Goal: Information Seeking & Learning: Learn about a topic

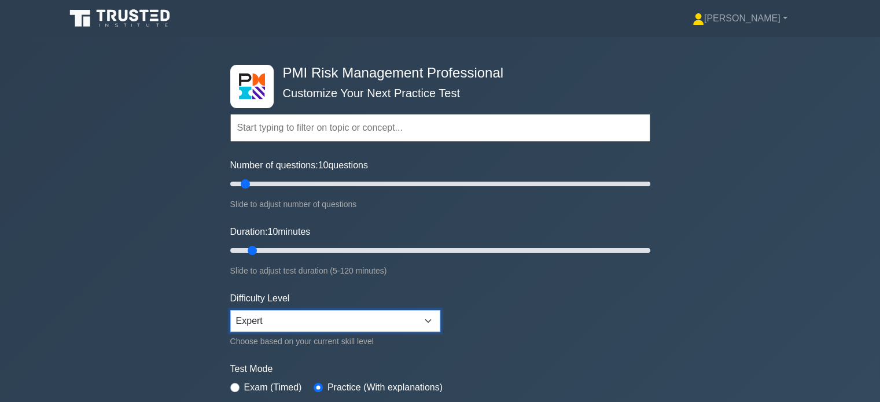
click at [384, 316] on select "Beginner Intermediate Expert" at bounding box center [335, 321] width 210 height 22
select select "beginner"
click at [230, 310] on select "Beginner Intermediate Expert" at bounding box center [335, 321] width 210 height 22
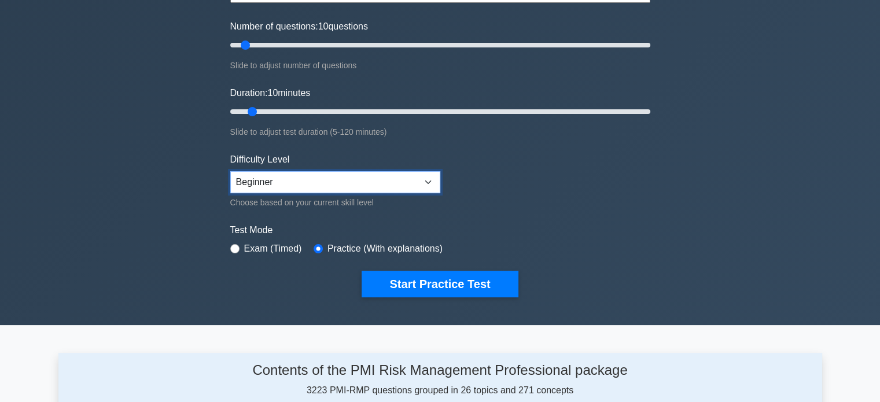
scroll to position [140, 0]
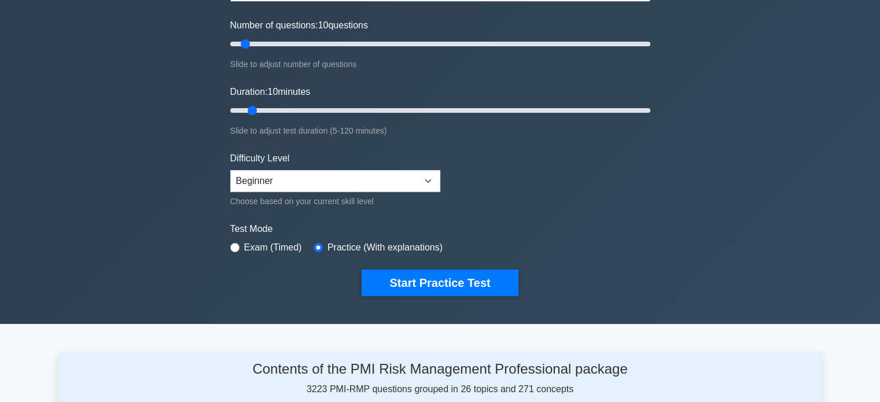
click at [399, 287] on button "Start Practice Test" at bounding box center [440, 283] width 156 height 27
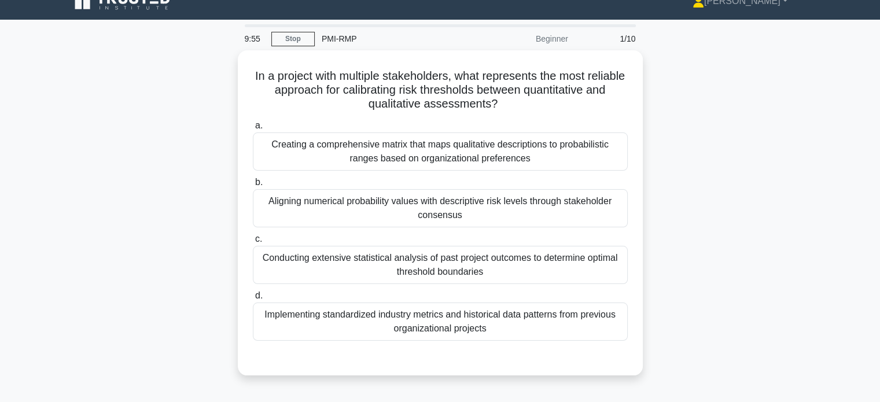
scroll to position [19, 0]
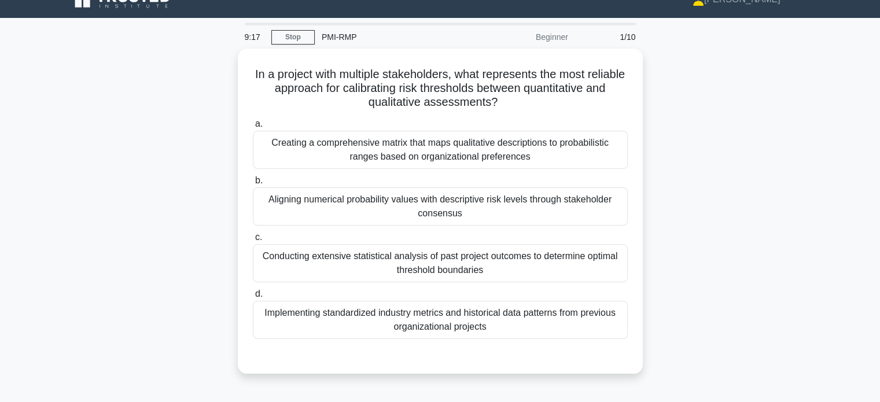
click at [303, 152] on div "Creating a comprehensive matrix that maps qualitative descriptions to probabili…" at bounding box center [440, 150] width 375 height 38
click at [253, 128] on input "a. Creating a comprehensive matrix that maps qualitative descriptions to probab…" at bounding box center [253, 124] width 0 height 8
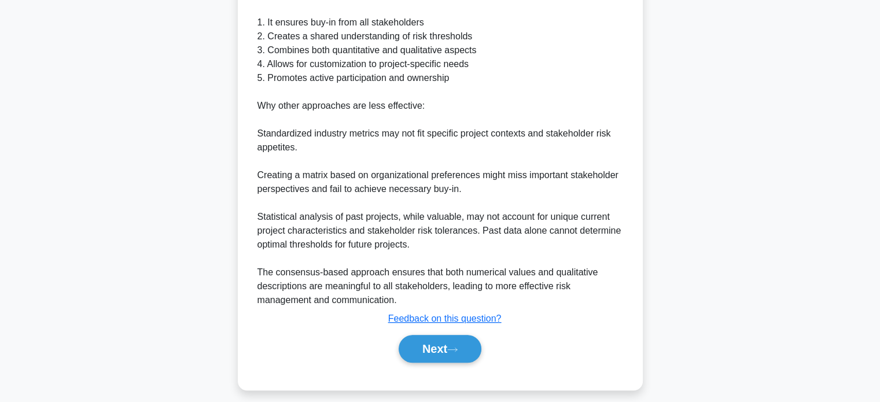
scroll to position [436, 0]
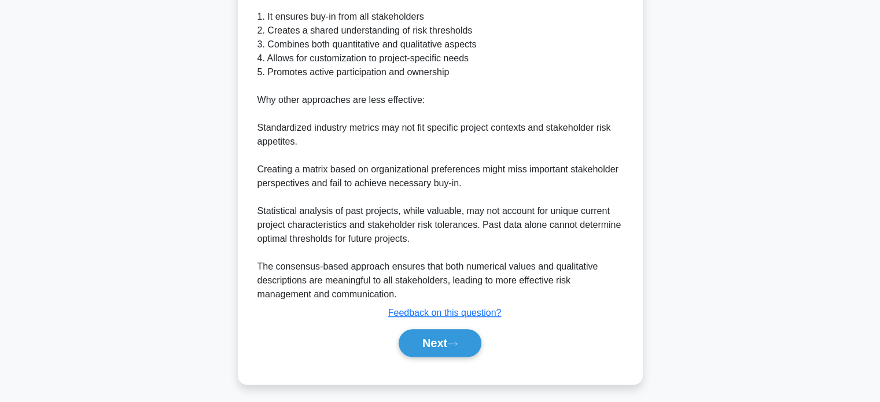
click at [418, 340] on button "Next" at bounding box center [440, 343] width 83 height 28
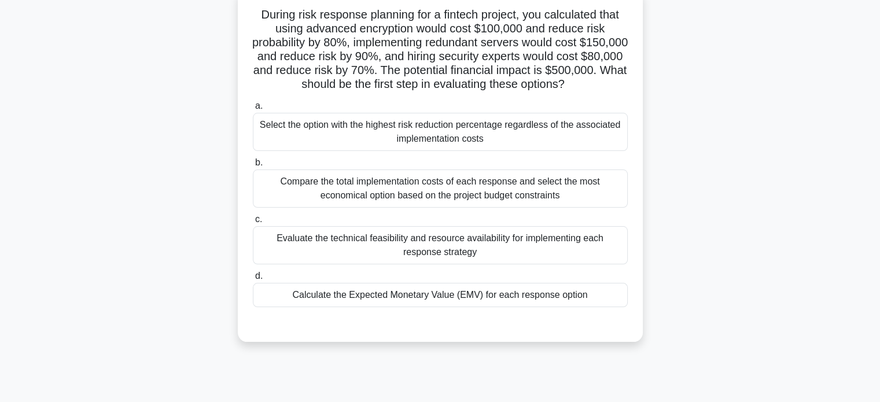
scroll to position [69, 0]
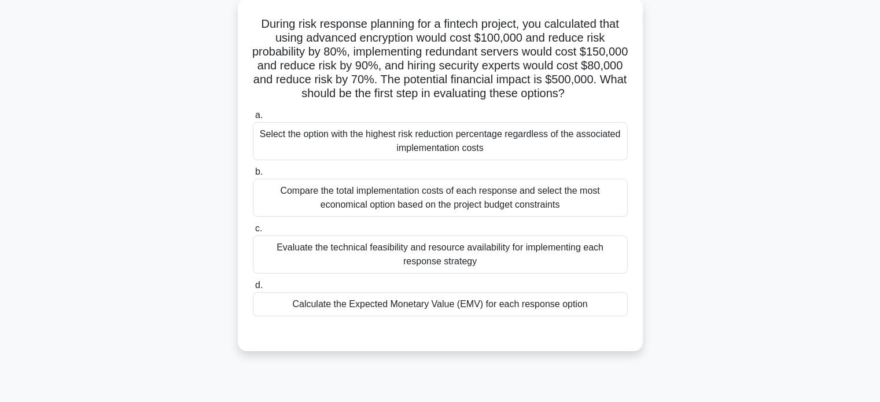
click at [294, 304] on div "Calculate the Expected Monetary Value (EMV) for each response option" at bounding box center [440, 304] width 375 height 24
click at [253, 289] on input "d. Calculate the Expected Monetary Value (EMV) for each response option" at bounding box center [253, 286] width 0 height 8
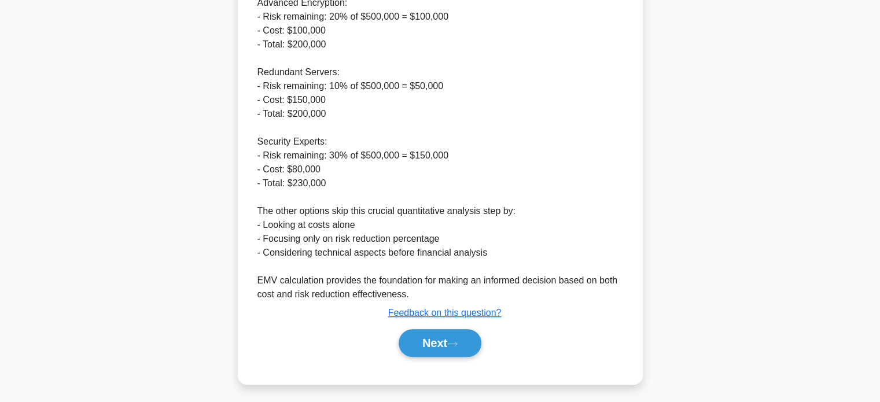
click at [419, 349] on button "Next" at bounding box center [440, 343] width 83 height 28
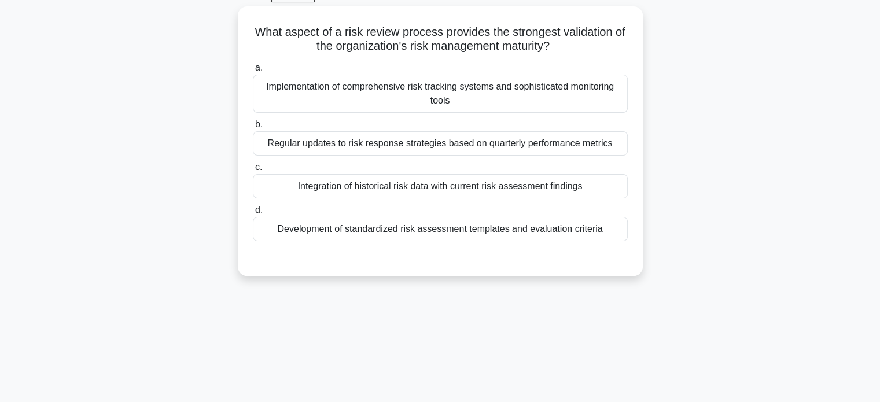
scroll to position [60, 0]
click at [297, 193] on div "Integration of historical risk data with current risk assessment findings" at bounding box center [440, 188] width 375 height 24
click at [253, 173] on input "c. Integration of historical risk data with current risk assessment findings" at bounding box center [253, 169] width 0 height 8
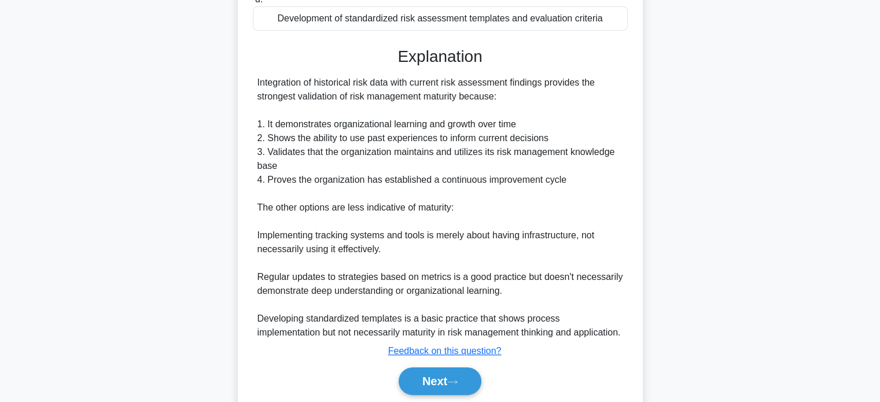
scroll to position [310, 0]
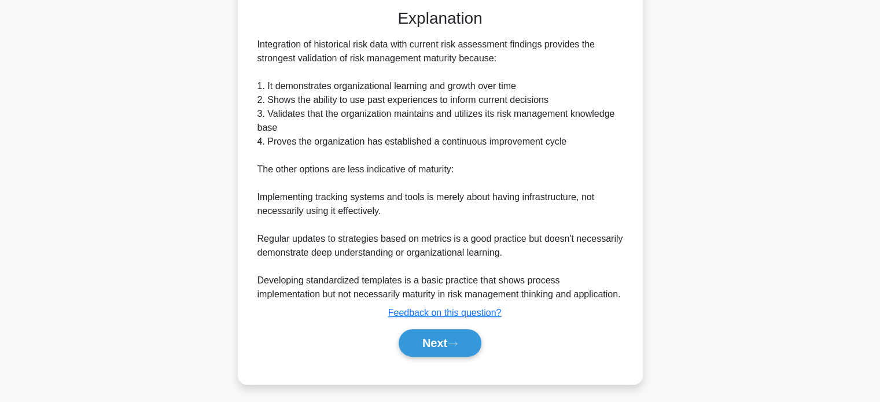
click at [429, 345] on button "Next" at bounding box center [440, 343] width 83 height 28
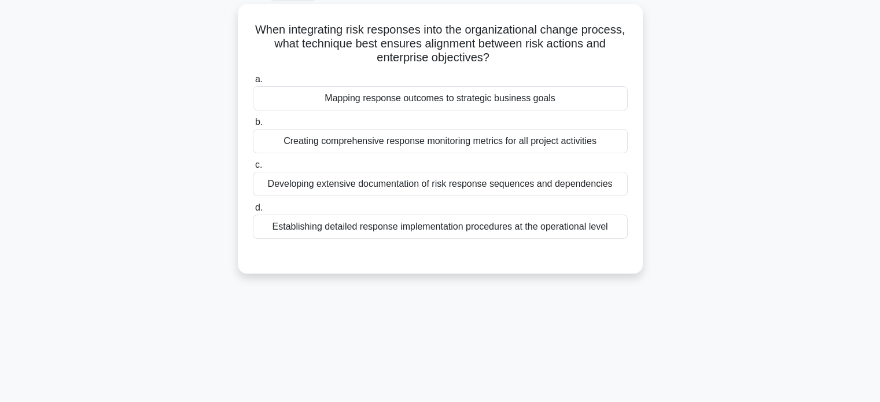
scroll to position [59, 0]
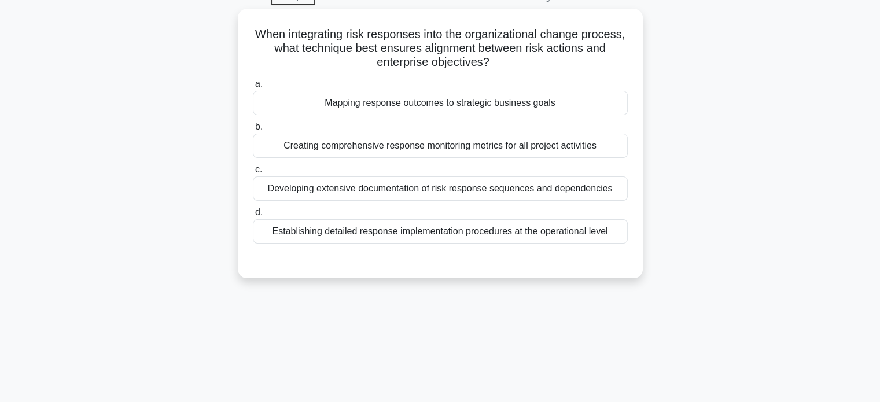
click at [299, 101] on div "Mapping response outcomes to strategic business goals" at bounding box center [440, 103] width 375 height 24
click at [253, 88] on input "a. Mapping response outcomes to strategic business goals" at bounding box center [253, 84] width 0 height 8
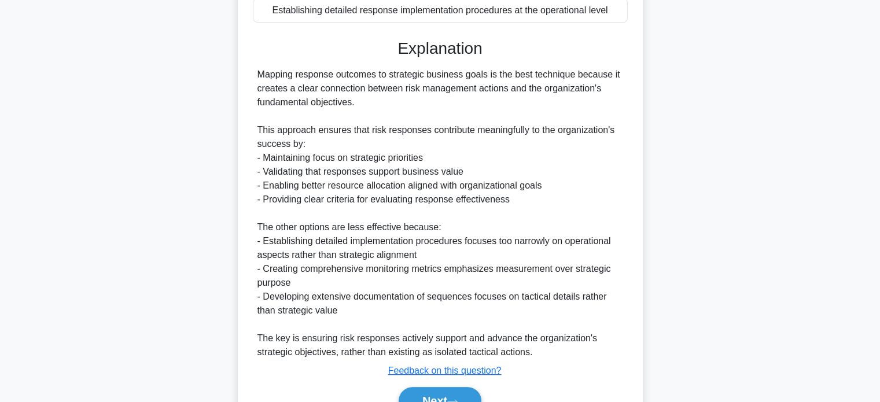
scroll to position [338, 0]
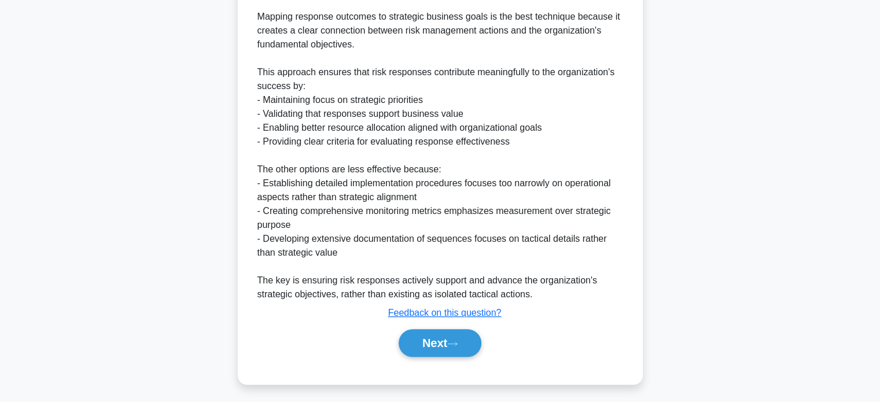
click at [428, 343] on button "Next" at bounding box center [440, 343] width 83 height 28
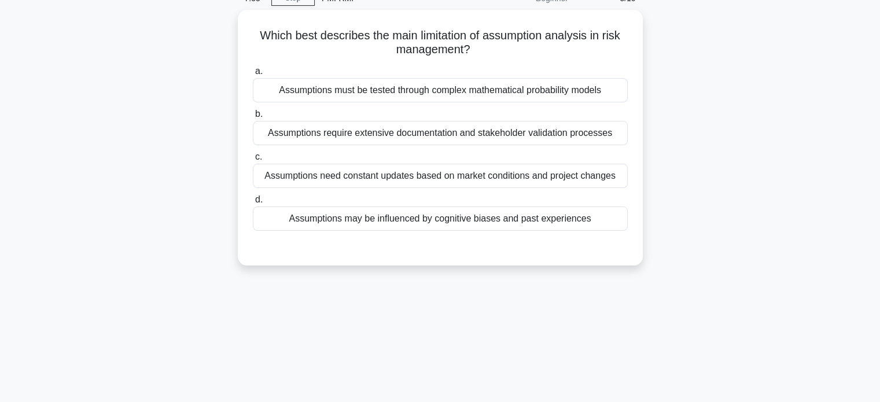
scroll to position [54, 0]
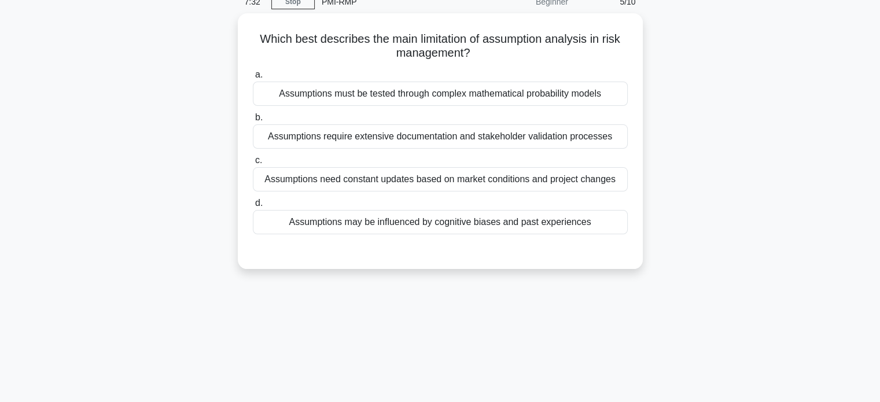
click at [283, 224] on div "Assumptions may be influenced by cognitive biases and past experiences" at bounding box center [440, 222] width 375 height 24
click at [253, 207] on input "d. Assumptions may be influenced by cognitive biases and past experiences" at bounding box center [253, 204] width 0 height 8
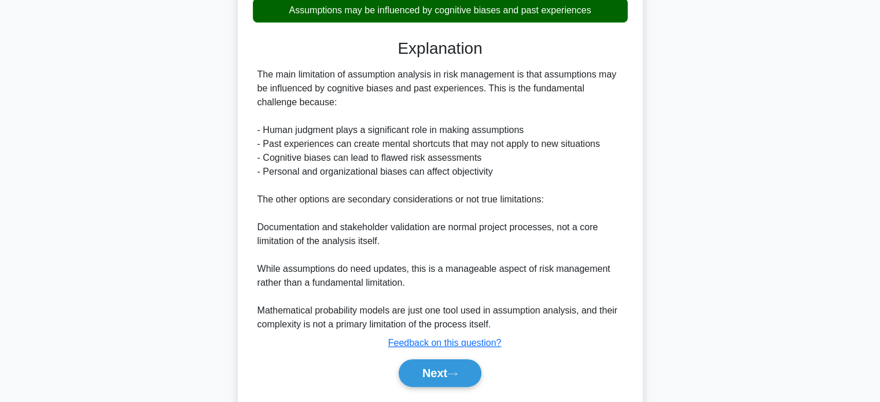
scroll to position [296, 0]
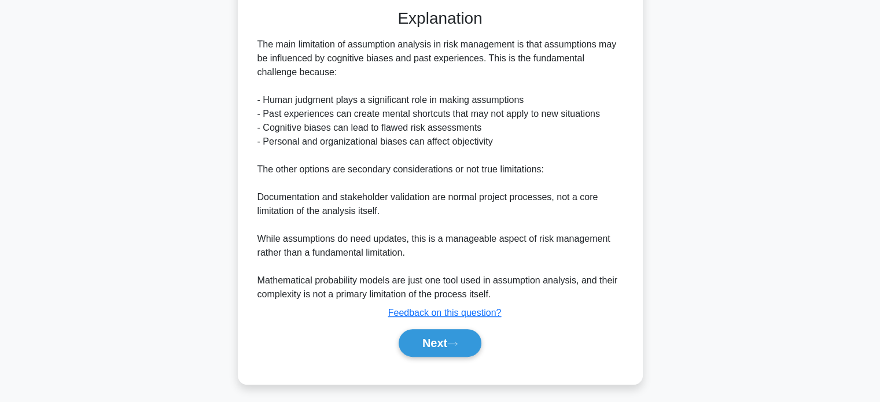
click at [434, 336] on button "Next" at bounding box center [440, 343] width 83 height 28
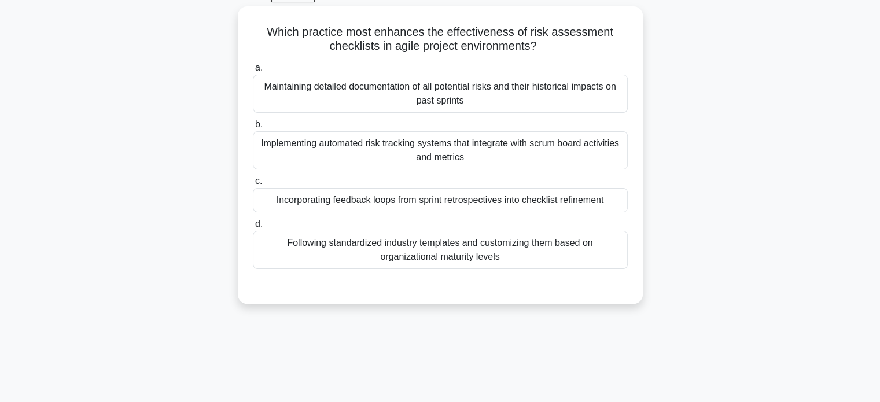
scroll to position [61, 0]
click at [282, 201] on div "Incorporating feedback loops from sprint retrospectives into checklist refineme…" at bounding box center [440, 201] width 375 height 24
click at [253, 186] on input "c. Incorporating feedback loops from sprint retrospectives into checklist refin…" at bounding box center [253, 182] width 0 height 8
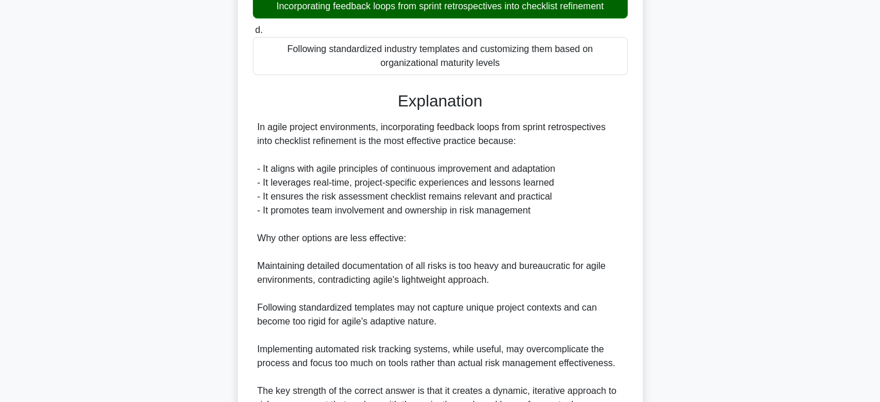
scroll to position [380, 0]
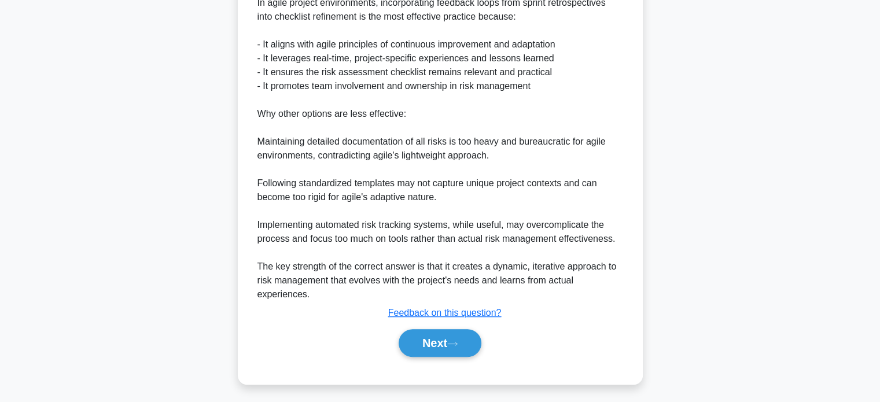
click at [419, 342] on button "Next" at bounding box center [440, 343] width 83 height 28
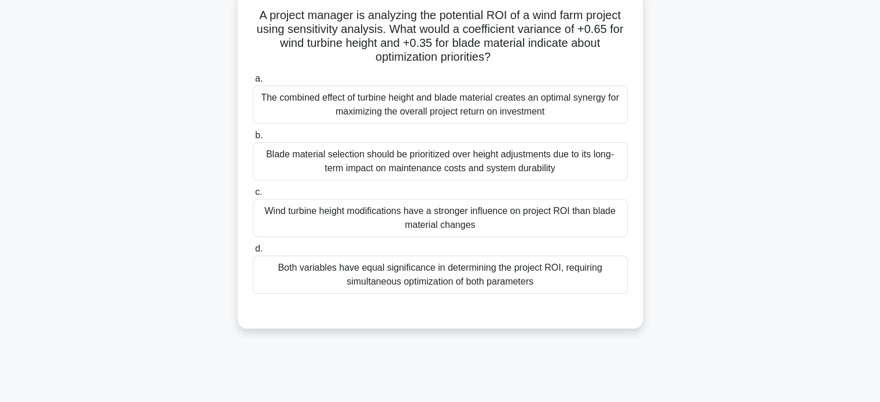
scroll to position [76, 0]
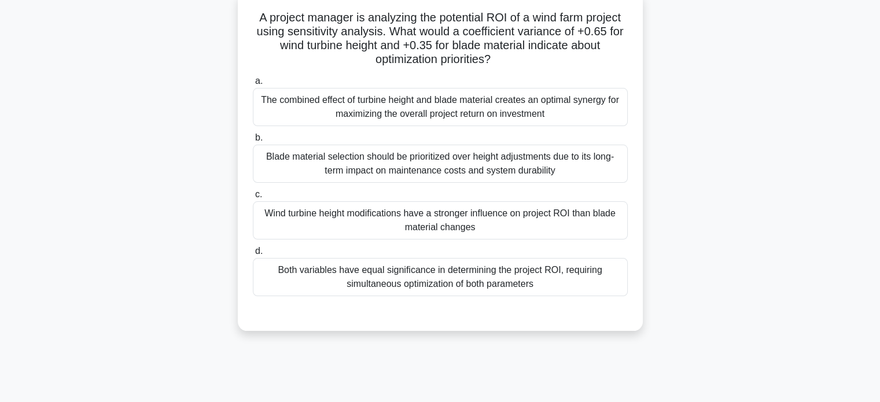
click at [298, 221] on div "Wind turbine height modifications have a stronger influence on project ROI than…" at bounding box center [440, 220] width 375 height 38
click at [253, 198] on input "c. Wind turbine height modifications have a stronger influence on project ROI t…" at bounding box center [253, 195] width 0 height 8
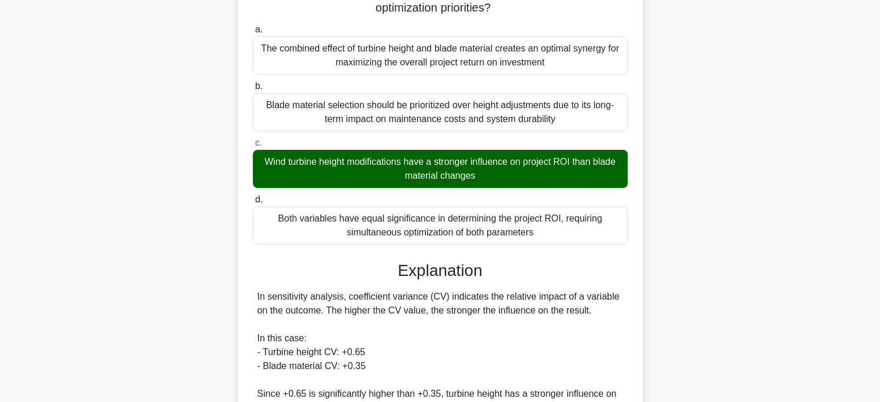
scroll to position [338, 0]
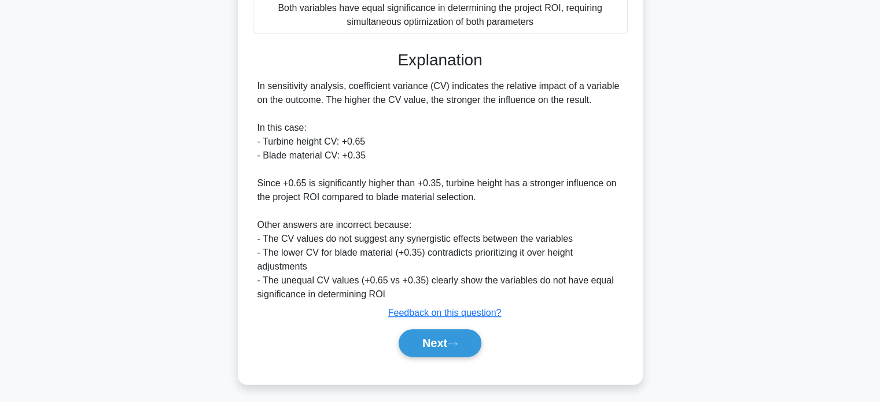
click at [433, 342] on button "Next" at bounding box center [440, 343] width 83 height 28
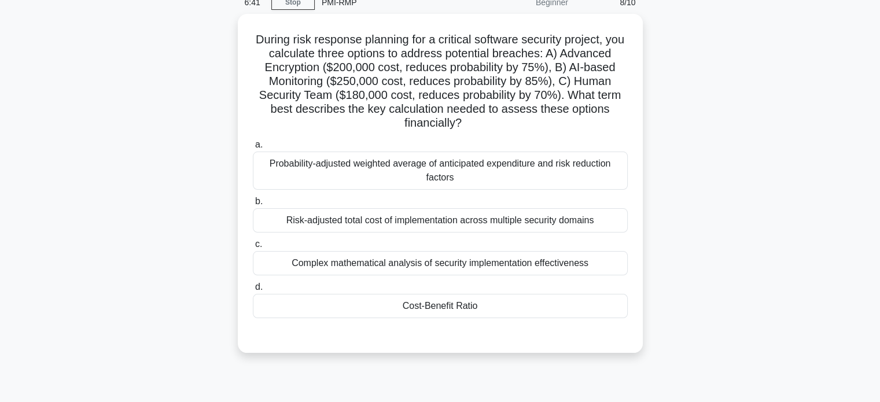
scroll to position [58, 0]
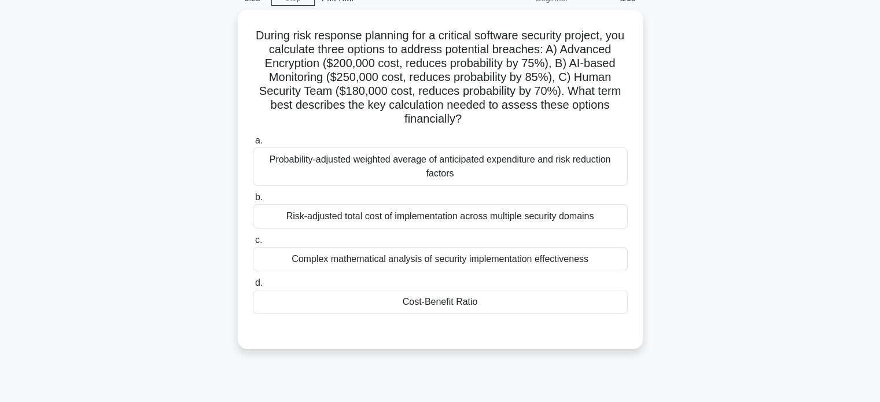
click at [292, 308] on div "Cost-Benefit Ratio" at bounding box center [440, 302] width 375 height 24
click at [253, 287] on input "d. Cost-Benefit Ratio" at bounding box center [253, 283] width 0 height 8
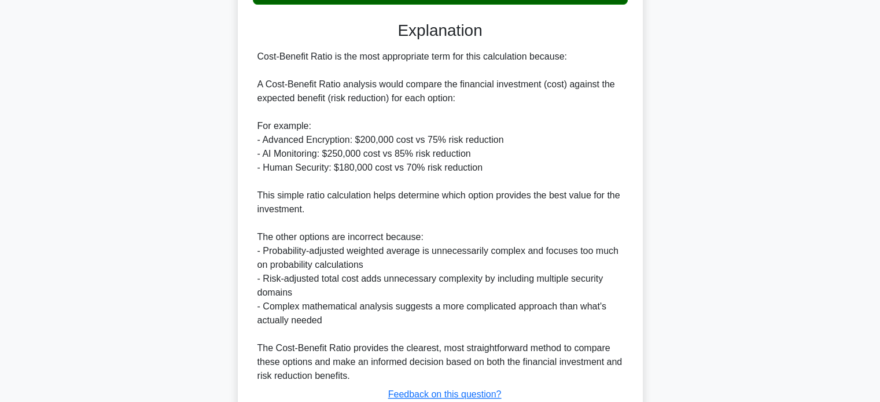
scroll to position [449, 0]
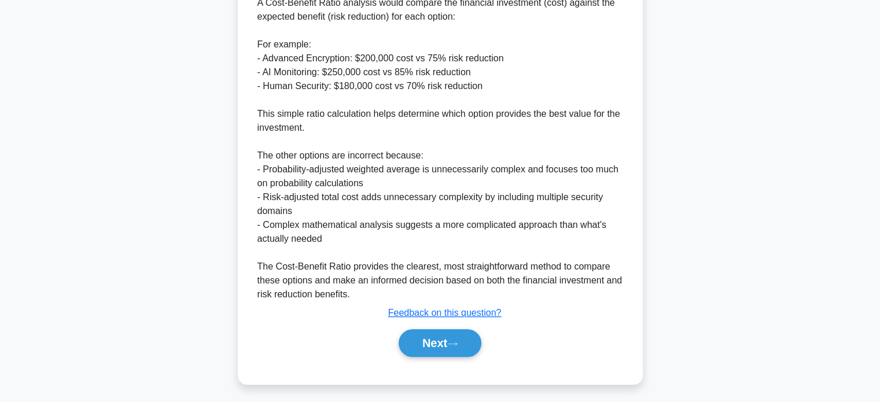
click at [428, 337] on button "Next" at bounding box center [440, 343] width 83 height 28
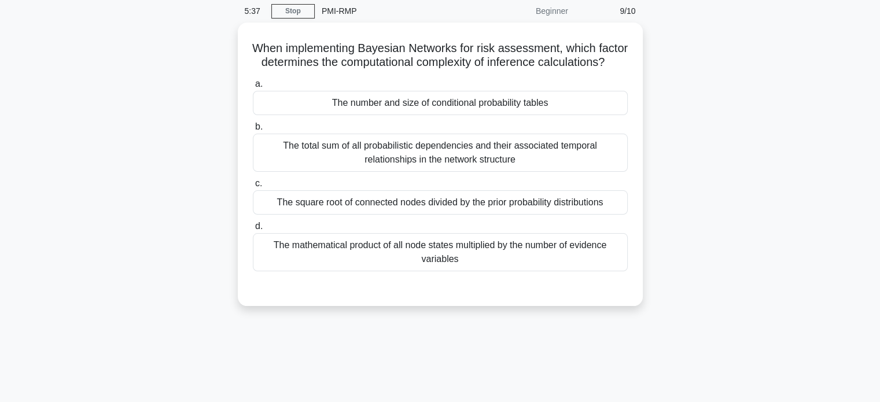
scroll to position [49, 0]
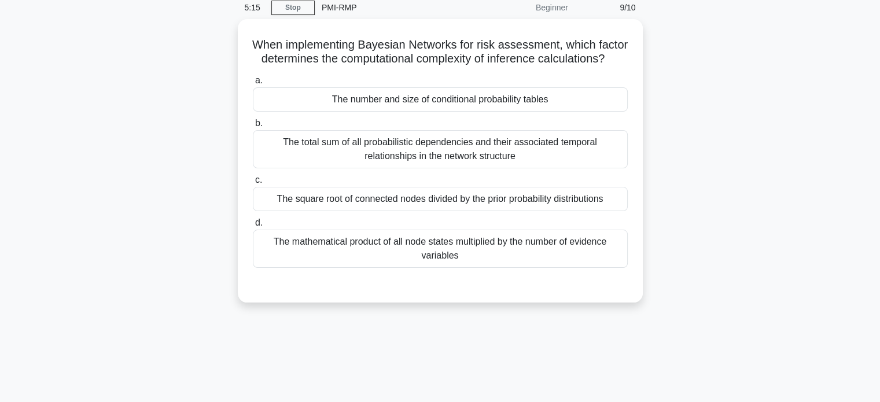
click at [318, 162] on div "The total sum of all probabilistic dependencies and their associated temporal r…" at bounding box center [440, 149] width 375 height 38
click at [253, 127] on input "b. The total sum of all probabilistic dependencies and their associated tempora…" at bounding box center [253, 124] width 0 height 8
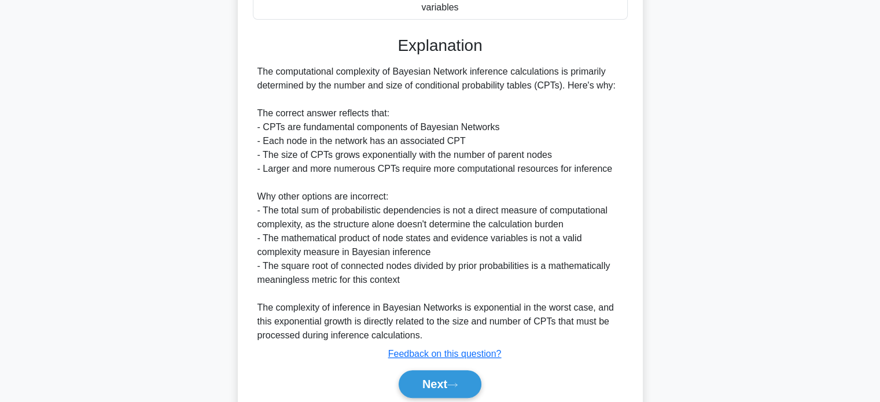
scroll to position [353, 0]
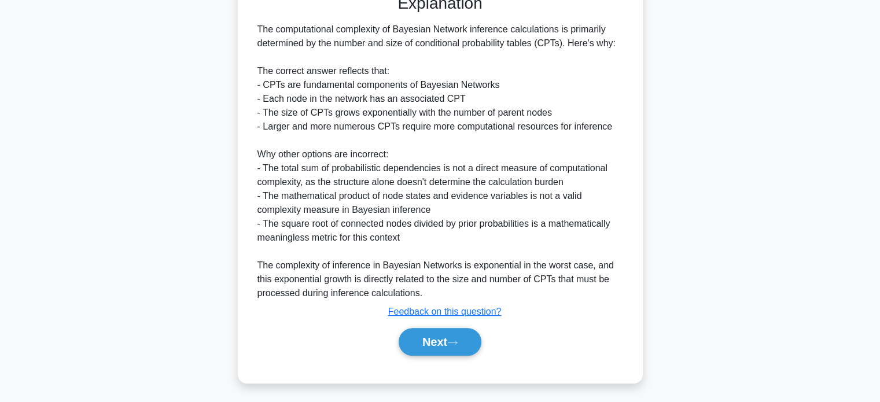
click at [422, 342] on button "Next" at bounding box center [440, 342] width 83 height 28
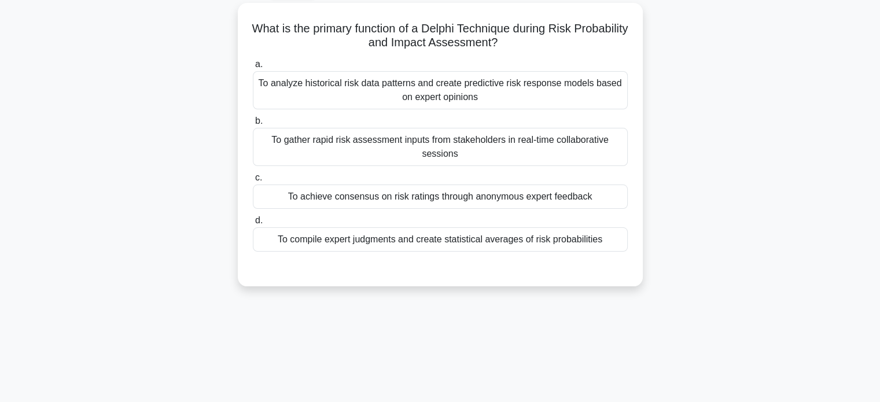
scroll to position [56, 0]
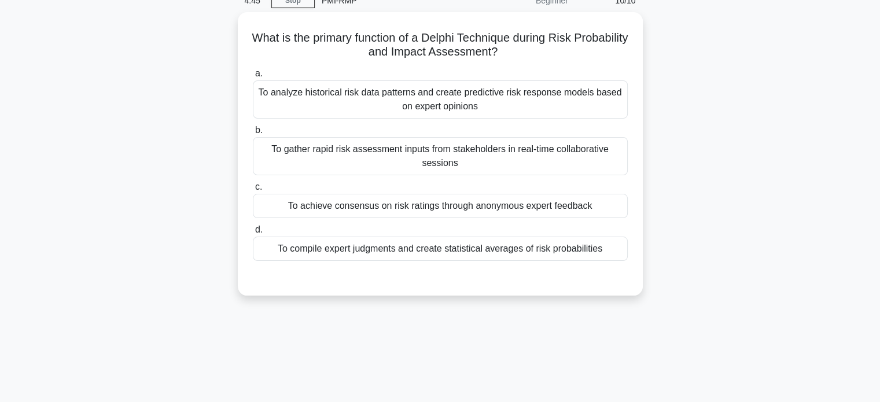
click at [293, 204] on div "To achieve consensus on risk ratings through anonymous expert feedback" at bounding box center [440, 206] width 375 height 24
click at [253, 191] on input "c. To achieve consensus on risk ratings through anonymous expert feedback" at bounding box center [253, 187] width 0 height 8
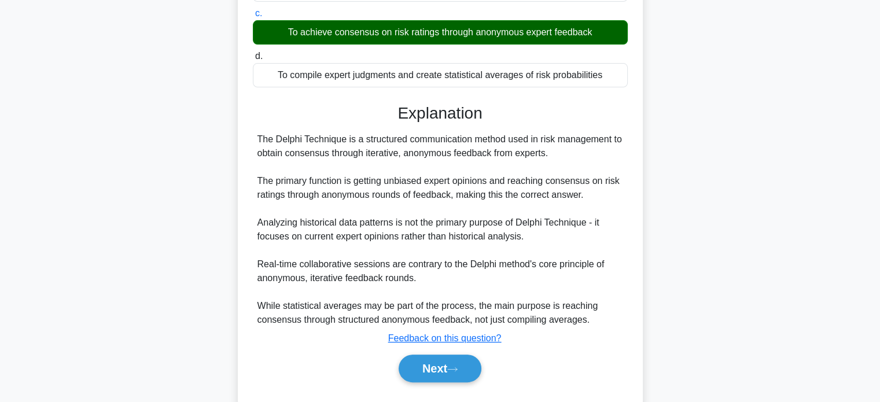
scroll to position [255, 0]
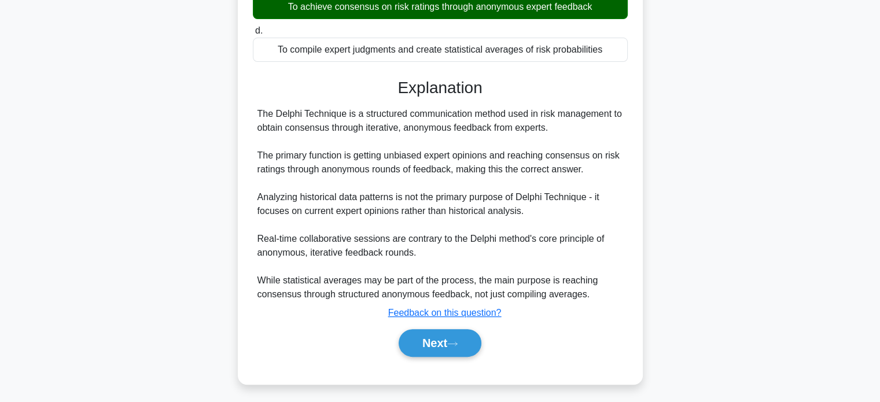
click at [425, 338] on button "Next" at bounding box center [440, 343] width 83 height 28
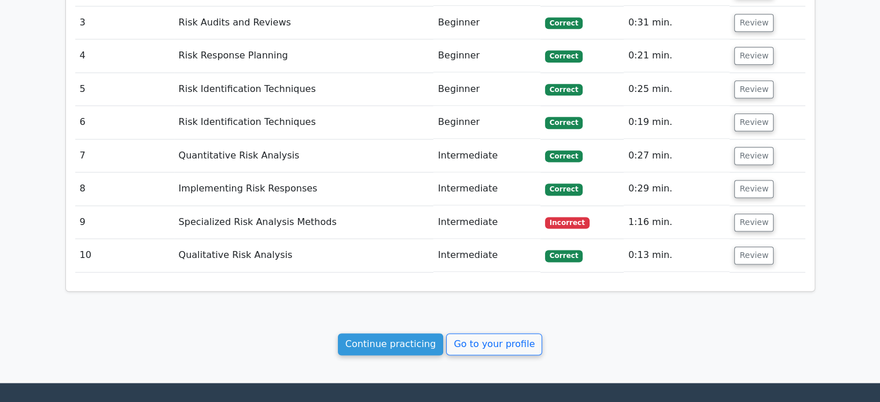
scroll to position [1618, 0]
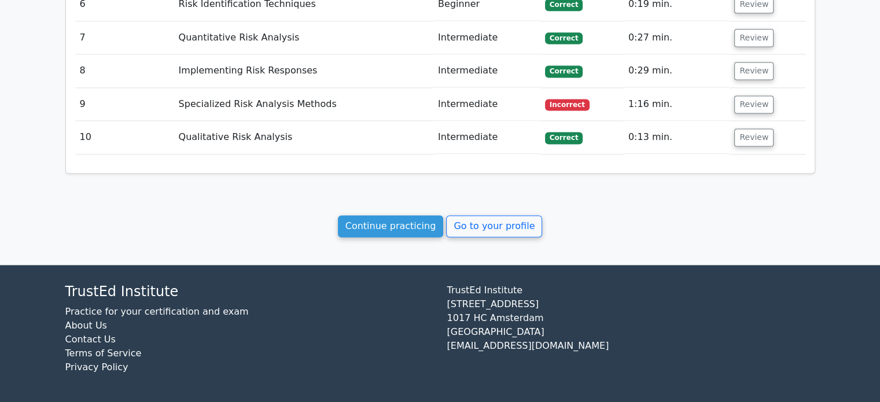
click at [377, 230] on link "Continue practicing" at bounding box center [391, 226] width 106 height 22
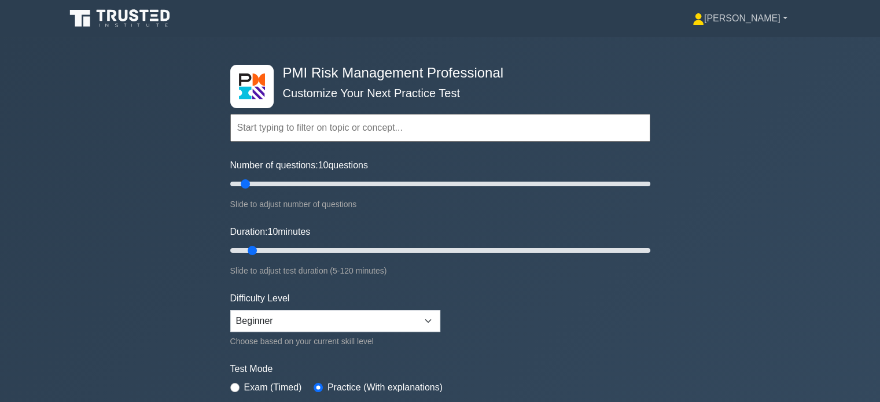
click at [765, 12] on link "[PERSON_NAME]" at bounding box center [740, 18] width 150 height 23
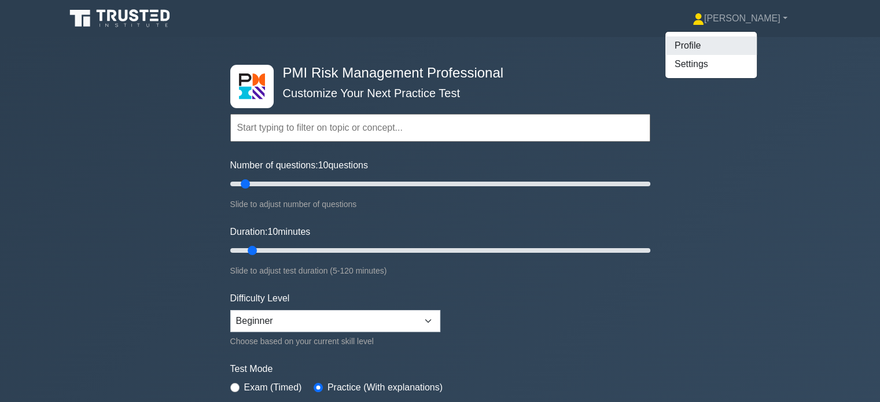
click at [723, 38] on link "Profile" at bounding box center [710, 45] width 91 height 19
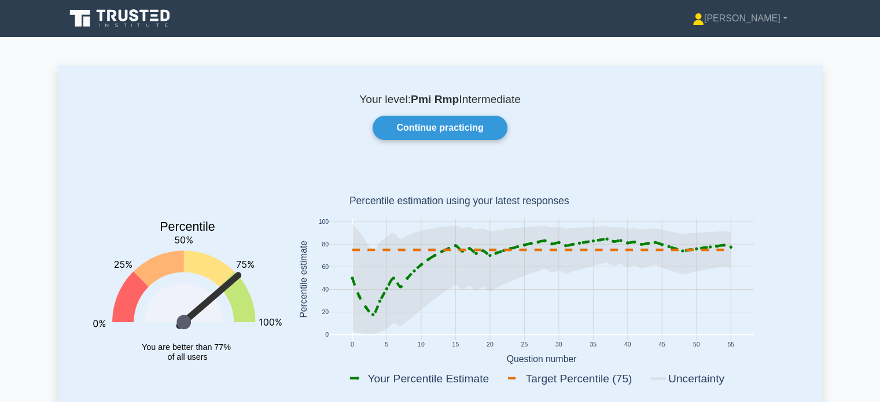
click at [407, 130] on link "Continue practicing" at bounding box center [440, 128] width 134 height 24
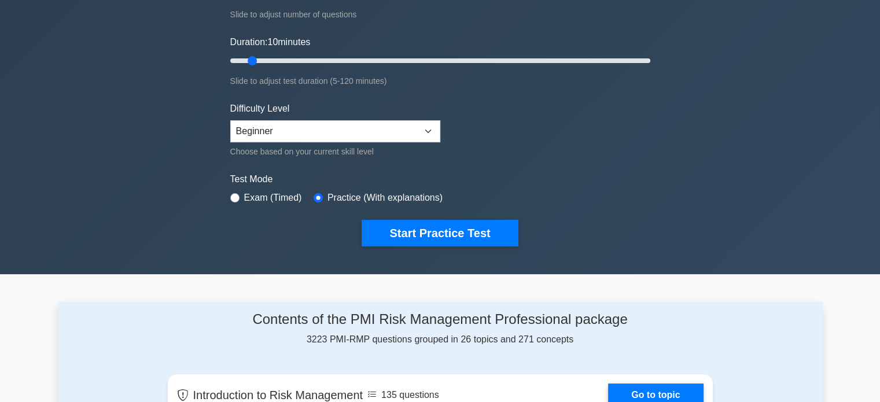
scroll to position [190, 0]
click at [381, 234] on button "Start Practice Test" at bounding box center [440, 232] width 156 height 27
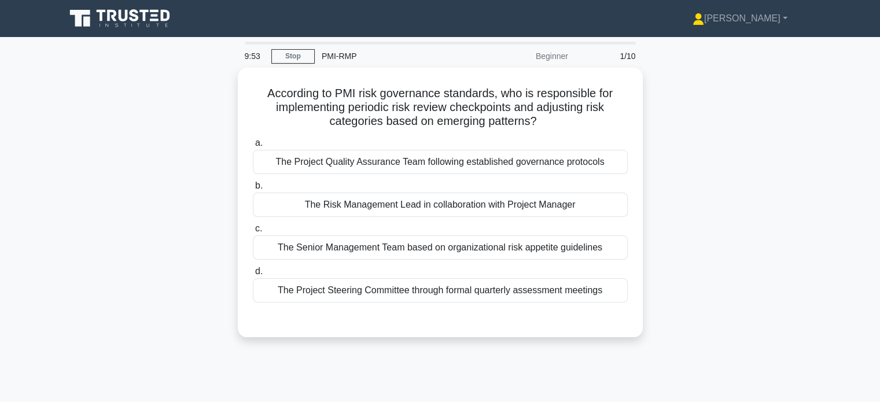
click at [290, 207] on div "The Risk Management Lead in collaboration with Project Manager" at bounding box center [440, 205] width 375 height 24
click at [253, 190] on input "b. The Risk Management Lead in collaboration with Project Manager" at bounding box center [253, 186] width 0 height 8
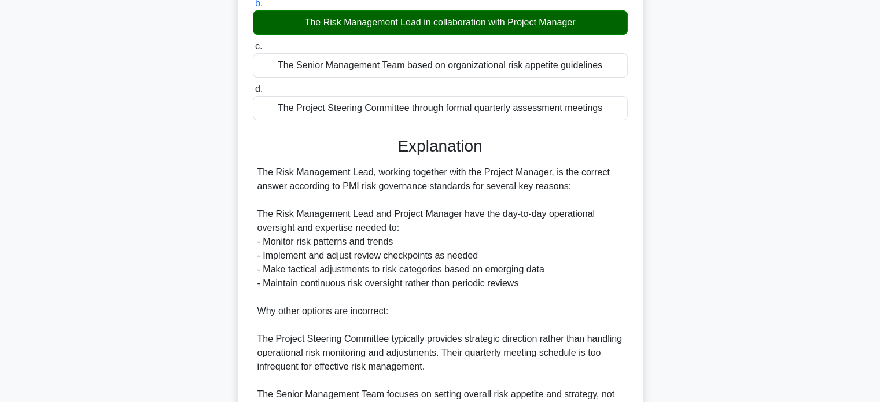
scroll to position [338, 0]
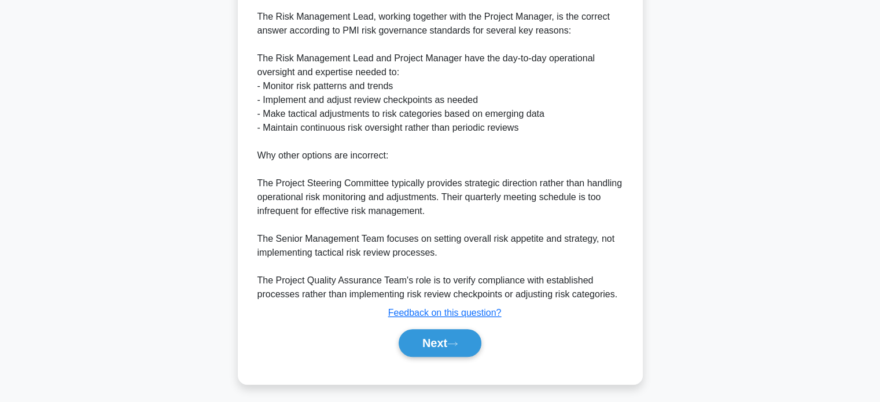
click at [419, 338] on button "Next" at bounding box center [440, 343] width 83 height 28
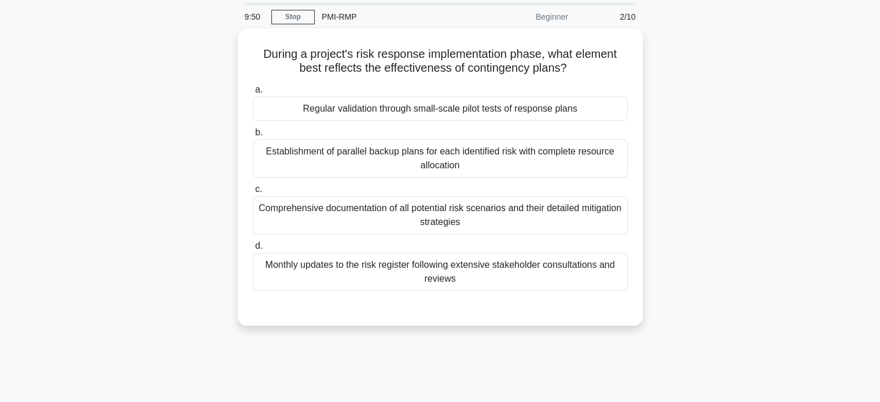
scroll to position [35, 0]
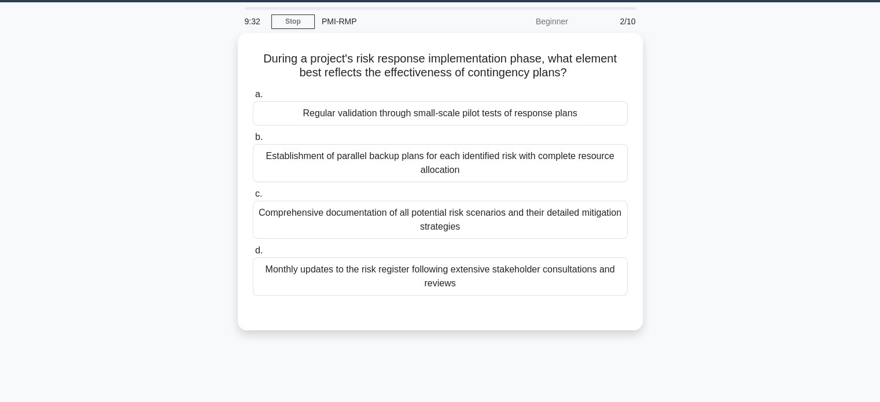
click at [293, 113] on div "Regular validation through small-scale pilot tests of response plans" at bounding box center [440, 113] width 375 height 24
click at [253, 98] on input "a. Regular validation through small-scale pilot tests of response plans" at bounding box center [253, 95] width 0 height 8
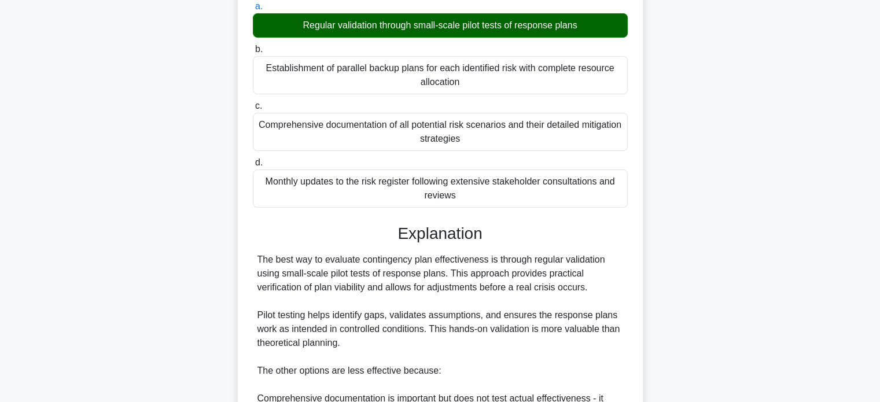
scroll to position [324, 0]
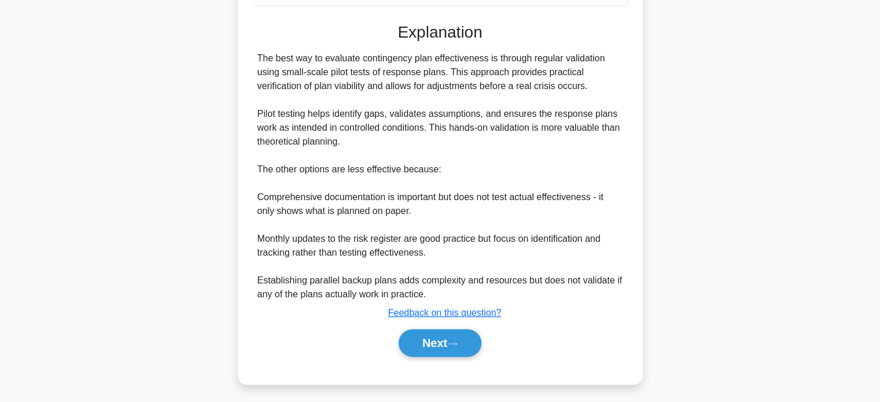
click at [415, 347] on button "Next" at bounding box center [440, 343] width 83 height 28
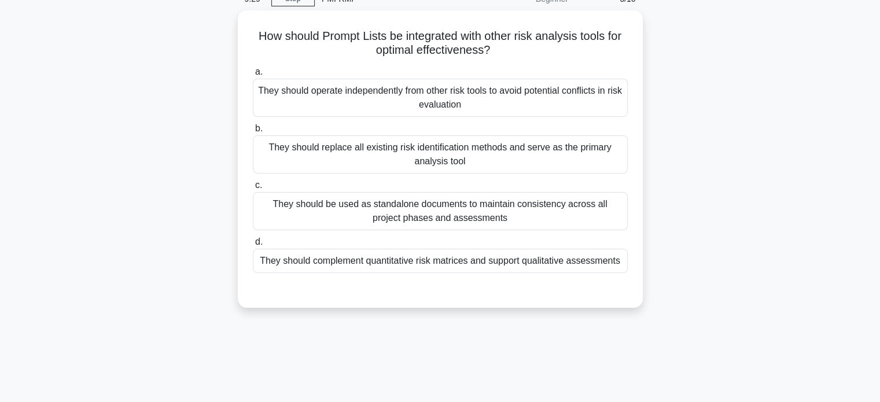
scroll to position [53, 0]
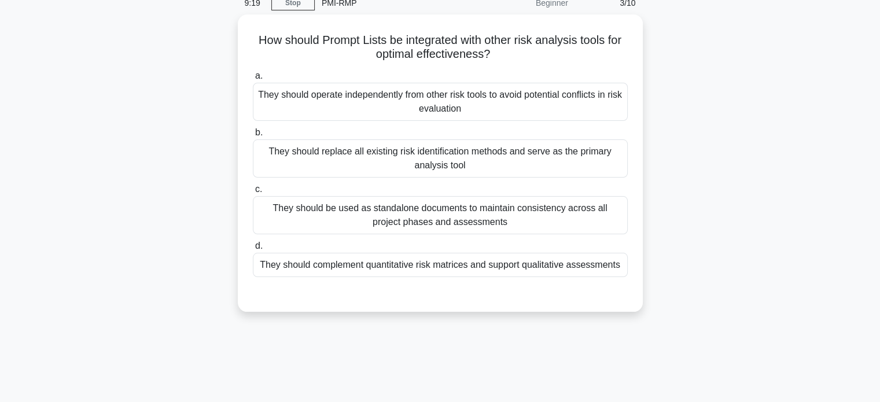
click at [294, 262] on div "They should complement quantitative risk matrices and support qualitative asses…" at bounding box center [440, 265] width 375 height 24
click at [253, 250] on input "d. They should complement quantitative risk matrices and support qualitative as…" at bounding box center [253, 246] width 0 height 8
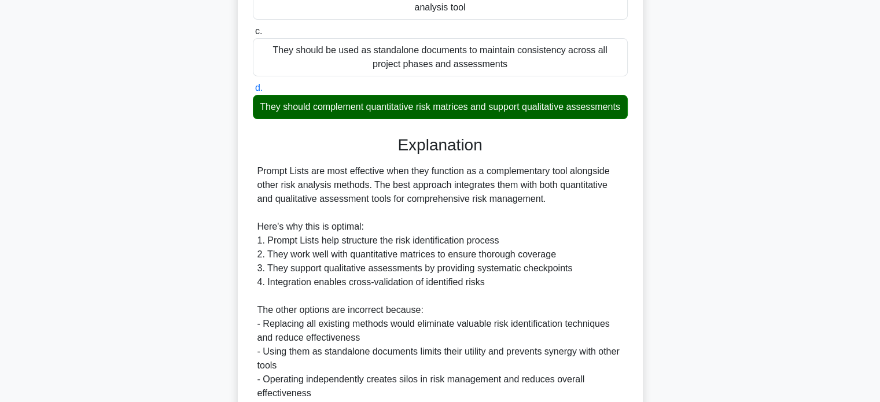
scroll to position [380, 0]
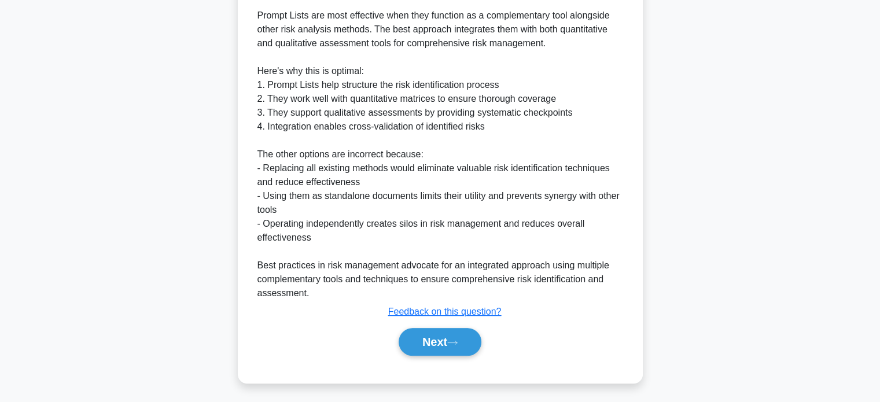
click at [417, 336] on button "Next" at bounding box center [440, 342] width 83 height 28
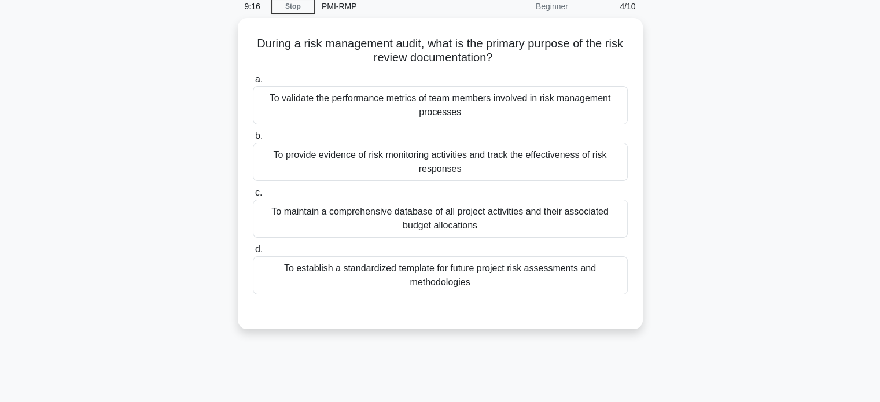
scroll to position [49, 0]
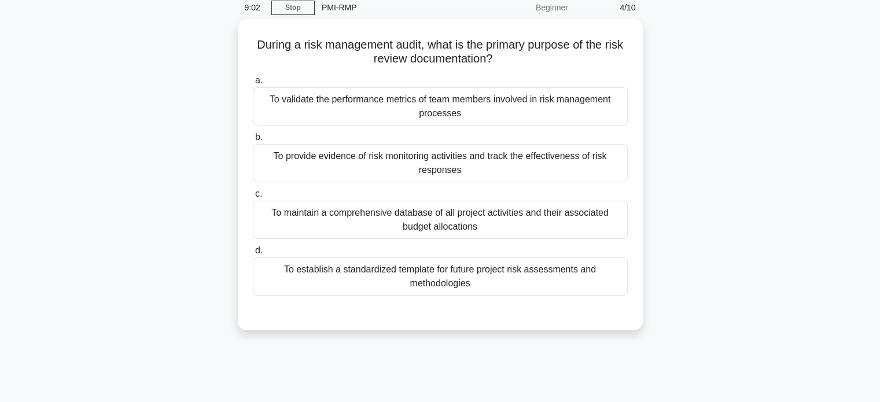
click at [292, 167] on div "To provide evidence of risk monitoring activities and track the effectiveness o…" at bounding box center [440, 163] width 375 height 38
click at [253, 141] on input "b. To provide evidence of risk monitoring activities and track the effectivenes…" at bounding box center [253, 138] width 0 height 8
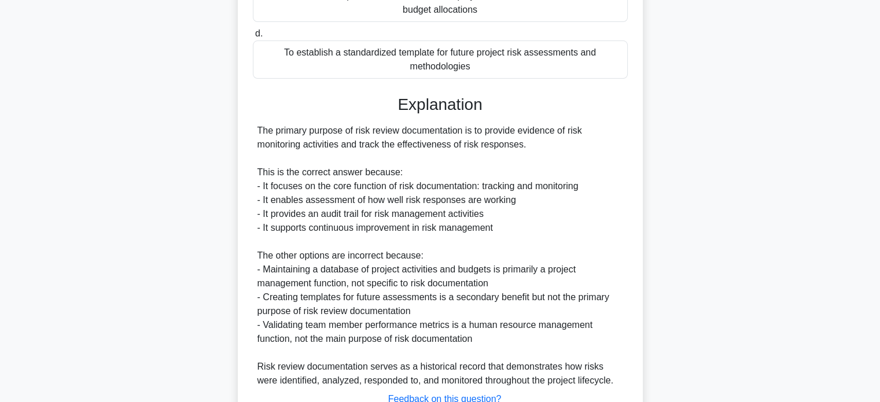
scroll to position [352, 0]
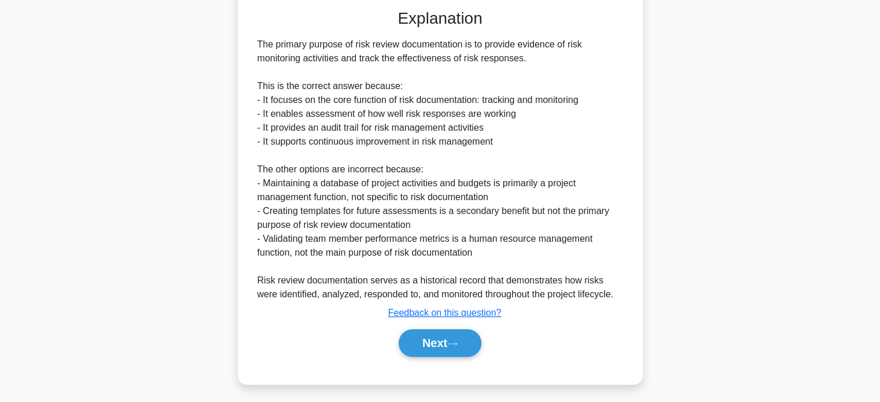
click at [422, 336] on button "Next" at bounding box center [440, 343] width 83 height 28
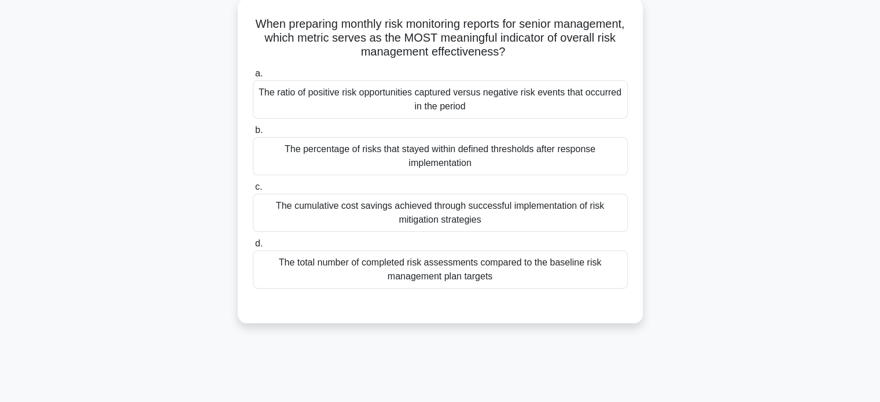
scroll to position [68, 0]
click at [310, 209] on div "The cumulative cost savings achieved through successful implementation of risk …" at bounding box center [440, 214] width 375 height 38
click at [253, 192] on input "c. The cumulative cost savings achieved through successful implementation of ri…" at bounding box center [253, 189] width 0 height 8
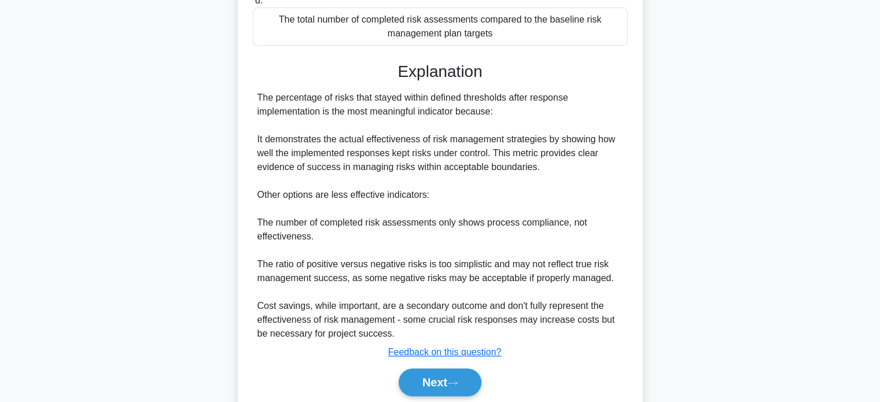
scroll to position [353, 0]
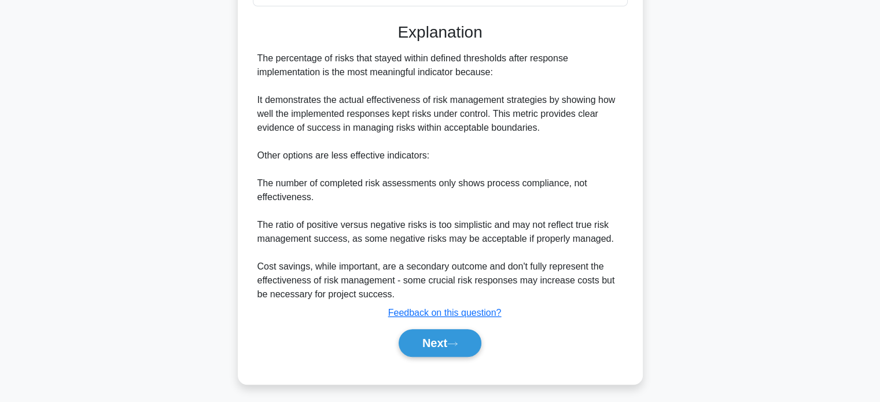
click at [432, 340] on button "Next" at bounding box center [440, 343] width 83 height 28
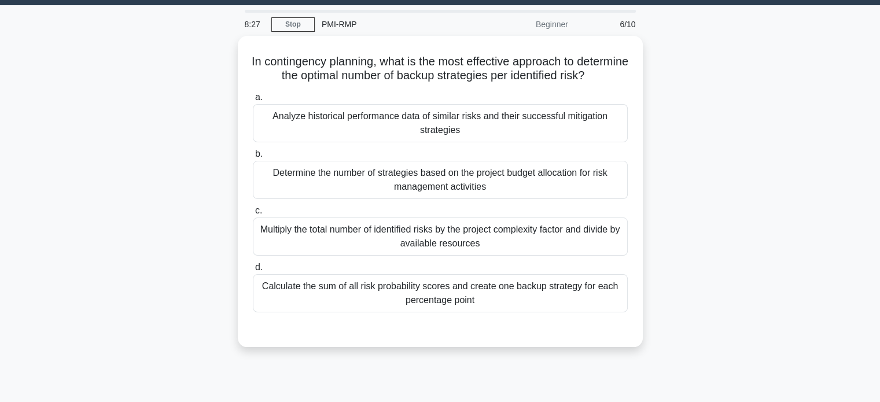
scroll to position [30, 0]
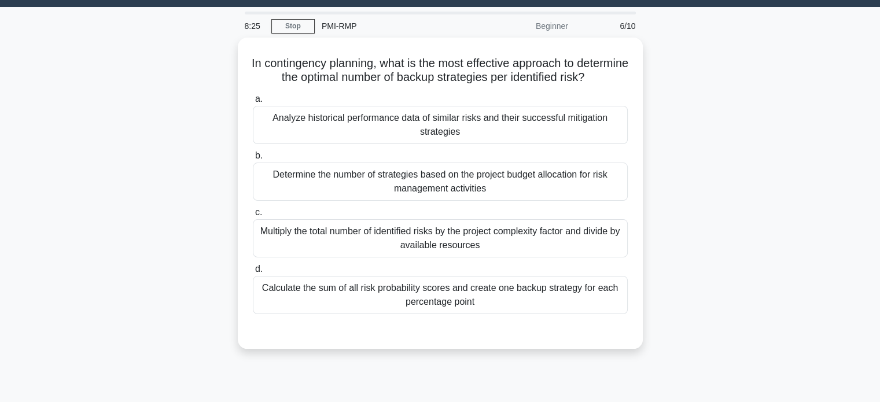
click at [290, 25] on link "Stop" at bounding box center [292, 26] width 43 height 14
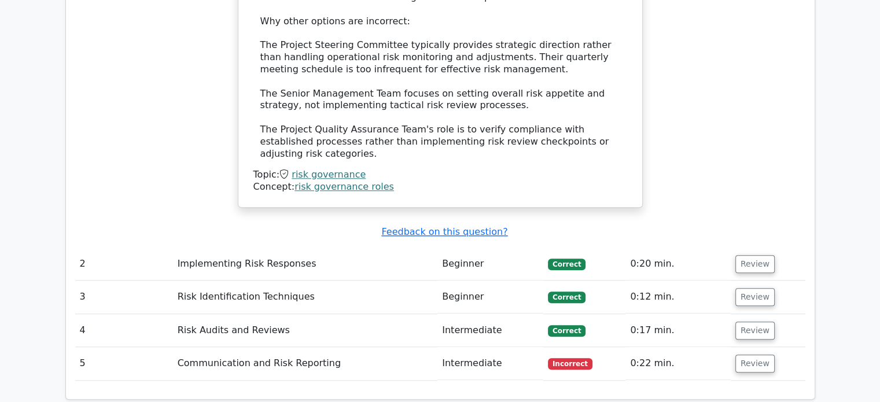
scroll to position [1243, 0]
